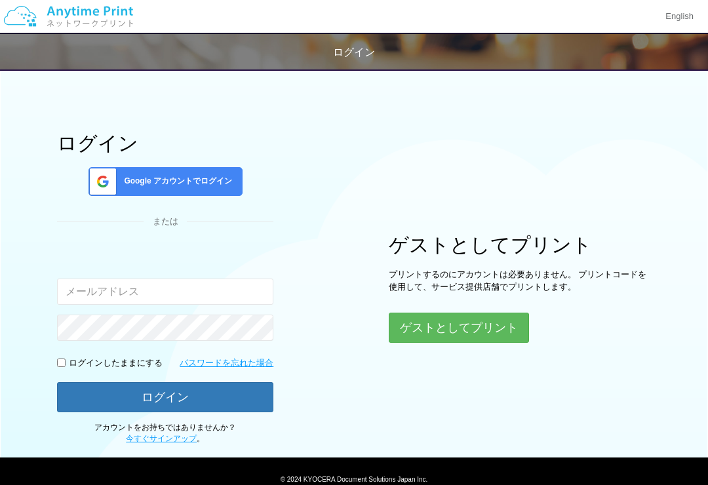
click at [471, 328] on button "ゲストとしてプリント" at bounding box center [459, 328] width 140 height 30
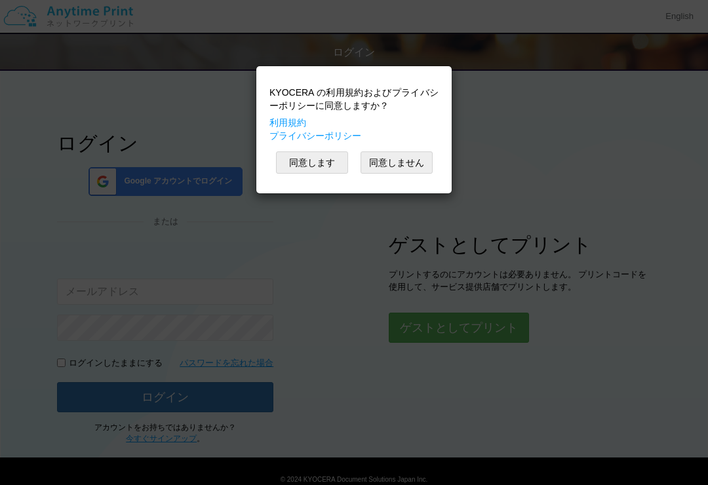
click at [314, 170] on button "同意します" at bounding box center [312, 162] width 72 height 22
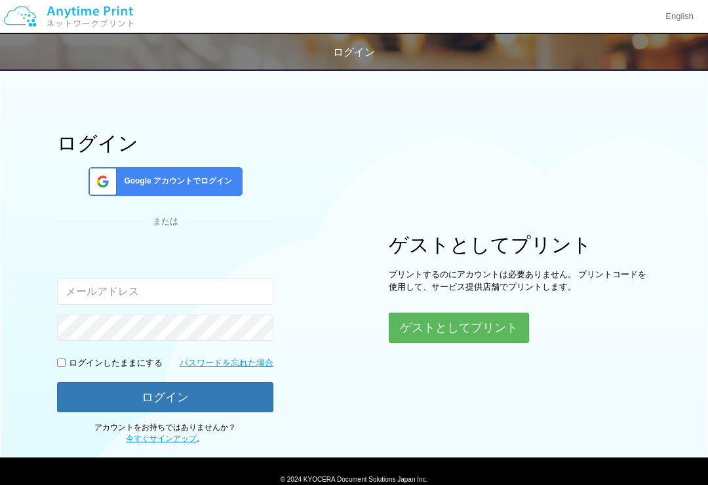
click at [471, 329] on button "ゲストとしてプリント" at bounding box center [459, 328] width 140 height 30
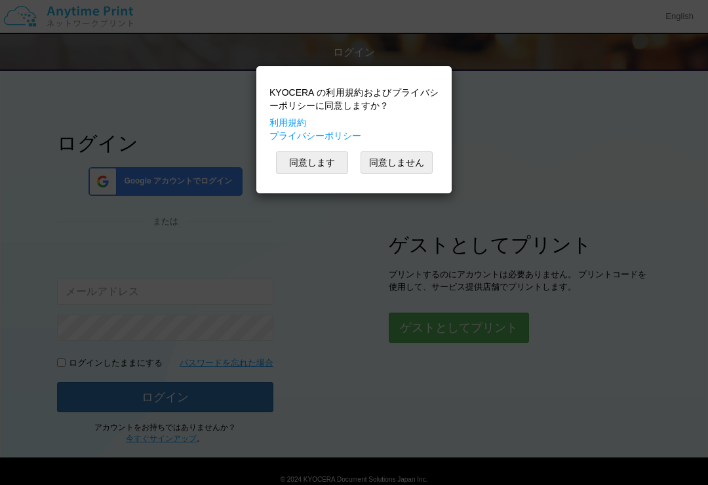
click at [323, 161] on button "同意します" at bounding box center [312, 162] width 72 height 22
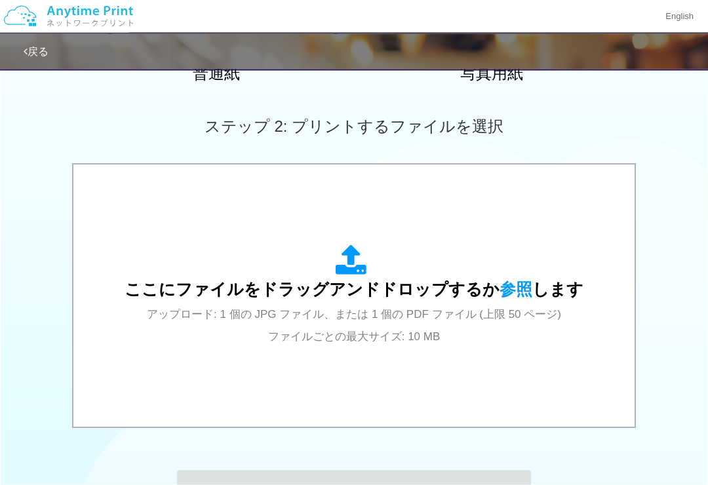
scroll to position [337, 0]
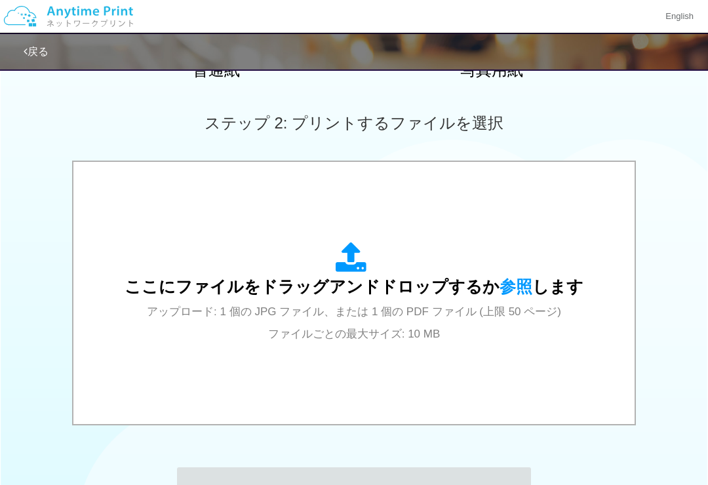
click at [517, 281] on span "参照" at bounding box center [516, 286] width 33 height 18
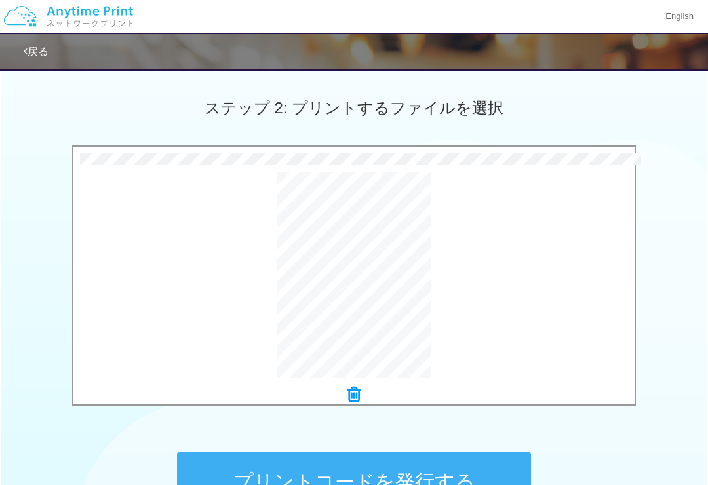
scroll to position [491, 0]
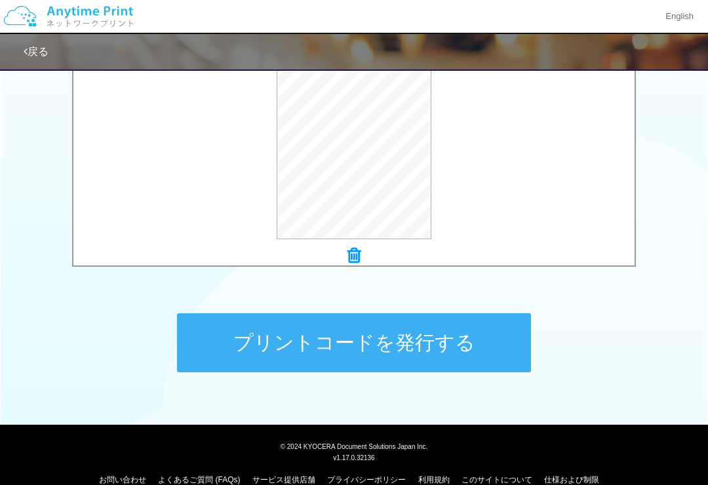
click at [434, 349] on button "プリントコードを発行する" at bounding box center [354, 342] width 354 height 59
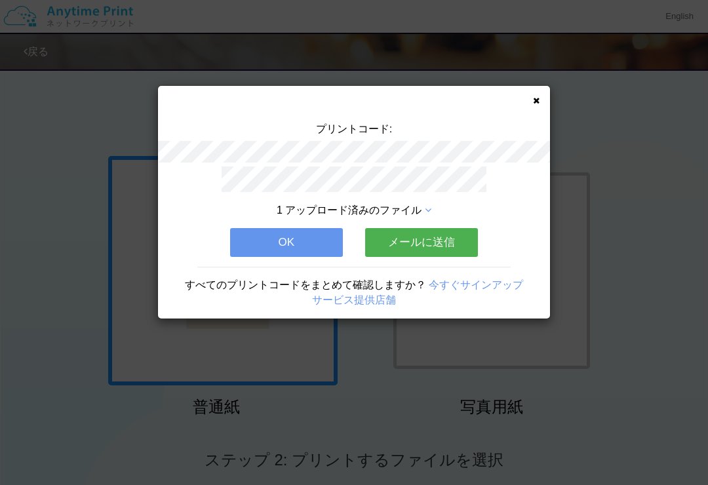
click at [434, 235] on button "メールに送信" at bounding box center [421, 242] width 113 height 29
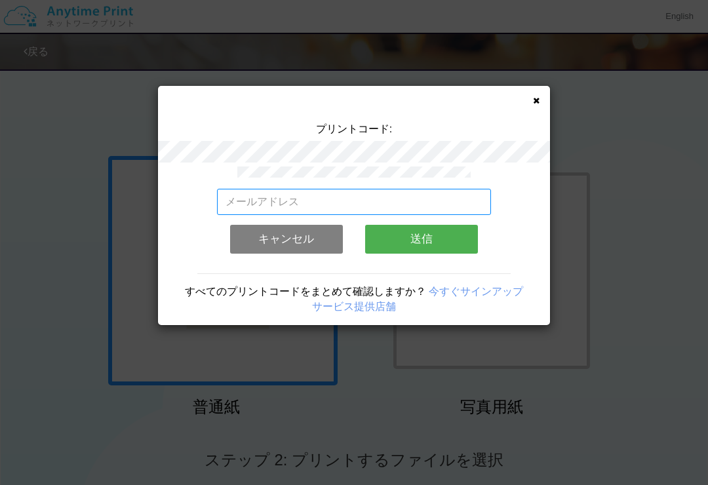
click at [369, 194] on input "email" at bounding box center [354, 202] width 275 height 26
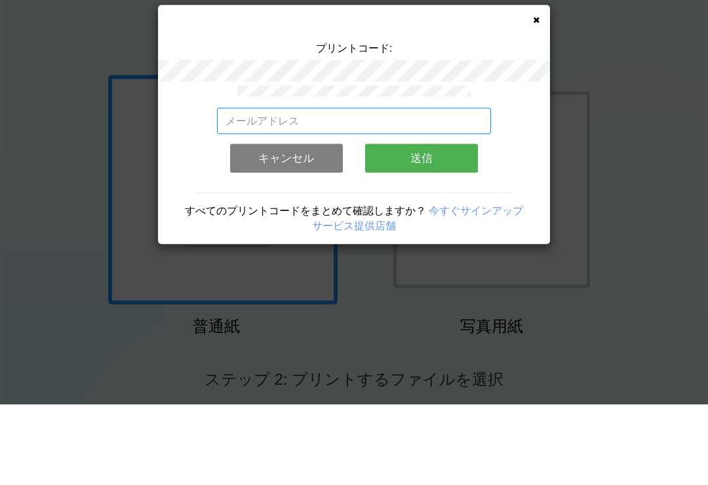
type input "[EMAIL_ADDRESS][DOMAIN_NAME]"
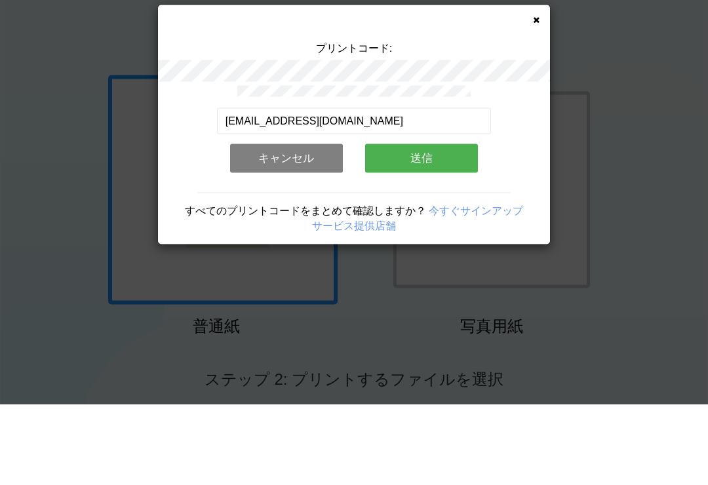
scroll to position [81, 0]
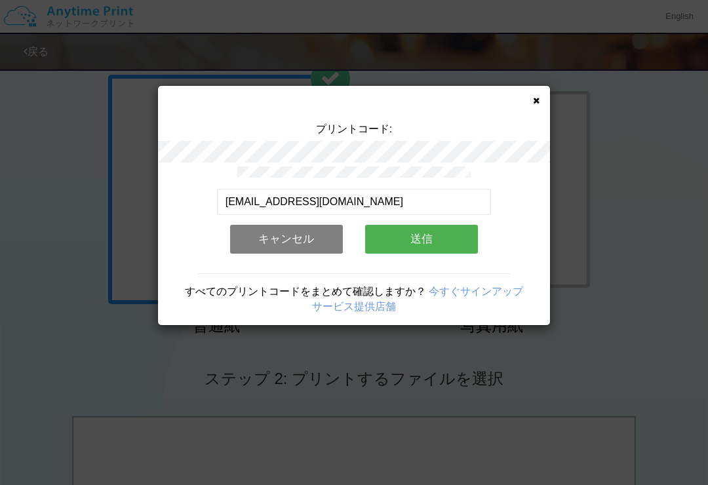
click at [431, 235] on button "送信" at bounding box center [421, 239] width 113 height 29
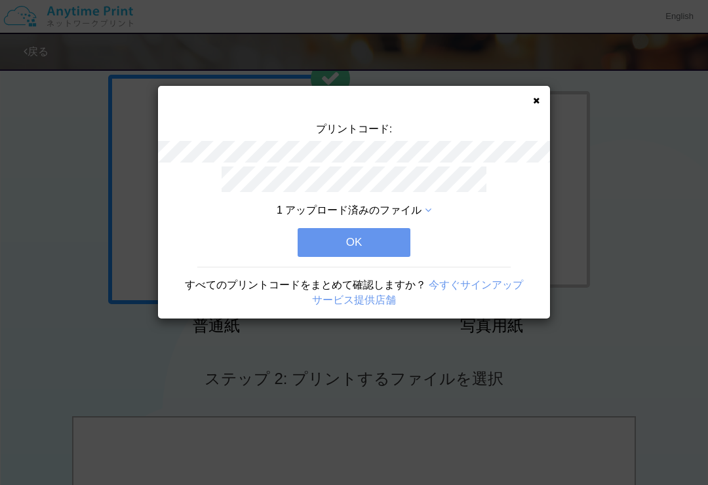
click at [363, 242] on button "OK" at bounding box center [354, 242] width 113 height 29
